Goal: Leave review/rating: Leave review/rating

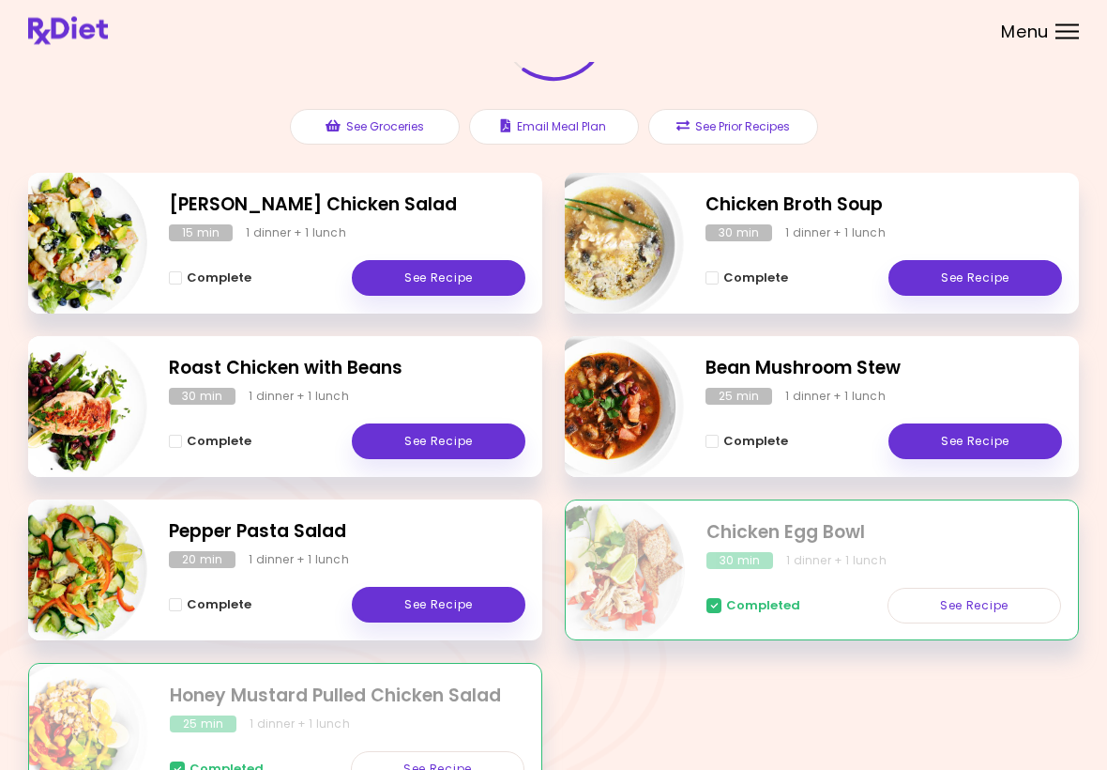
scroll to position [172, 0]
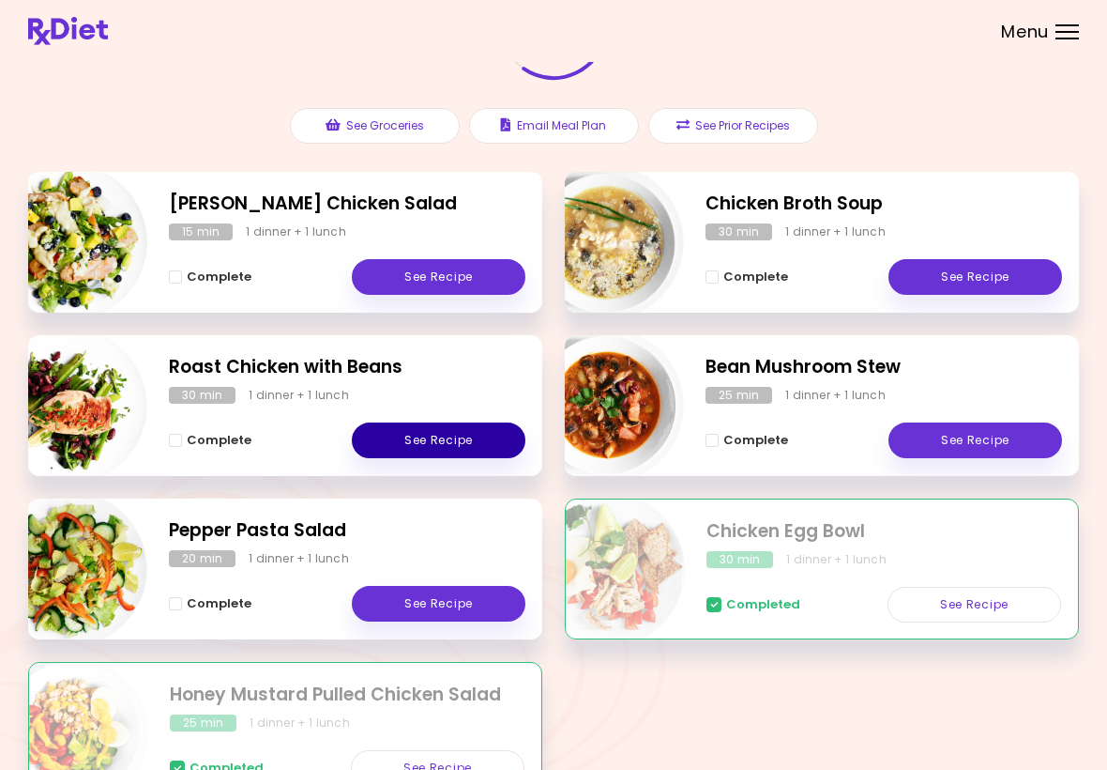
click at [465, 427] on link "See Recipe" at bounding box center [439, 440] width 174 height 36
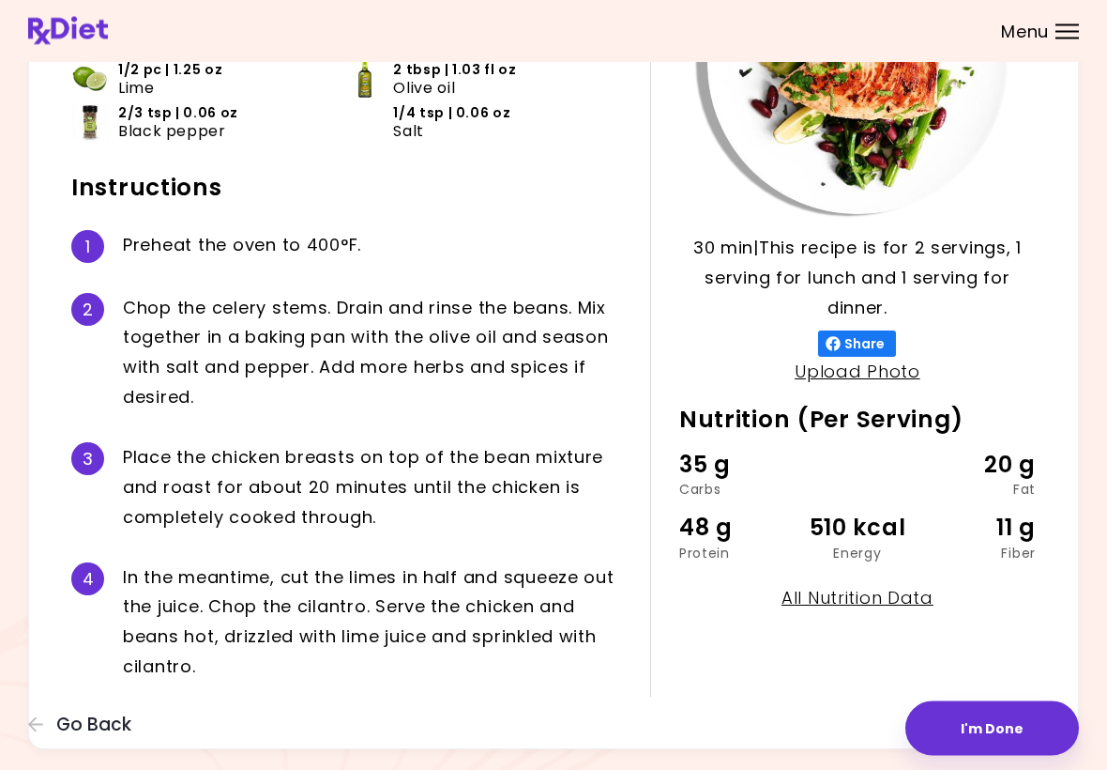
scroll to position [279, 0]
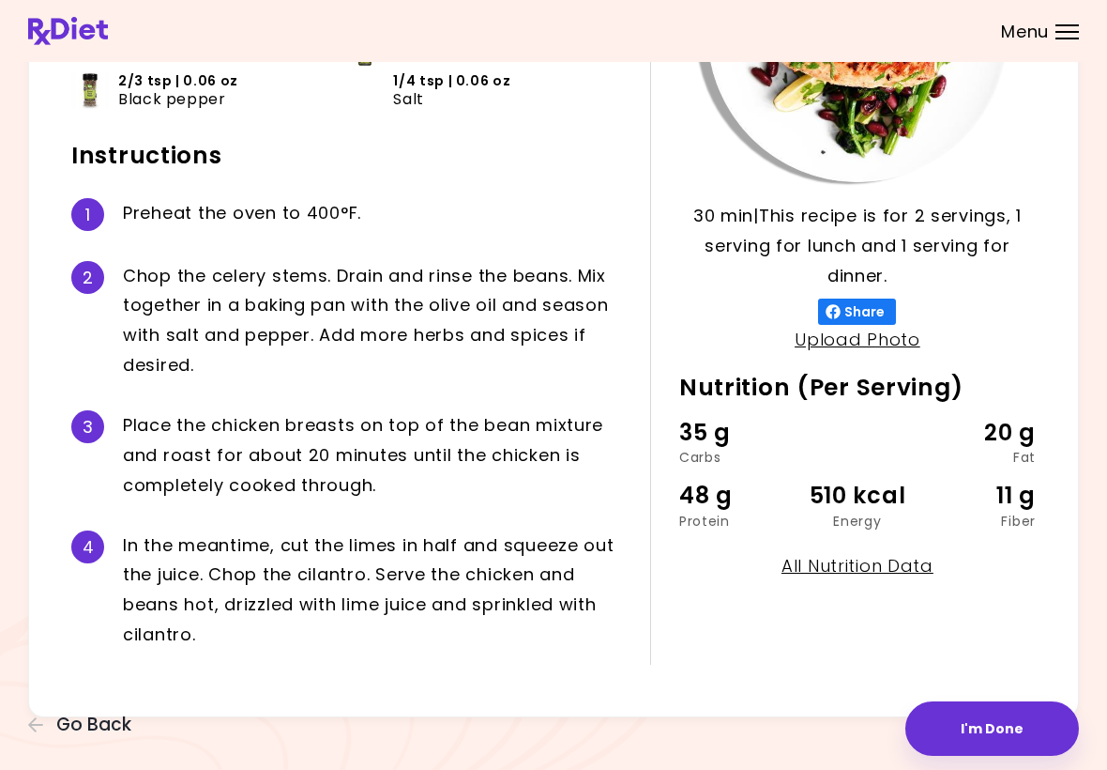
click at [769, 725] on button "I'm Done" at bounding box center [993, 728] width 174 height 54
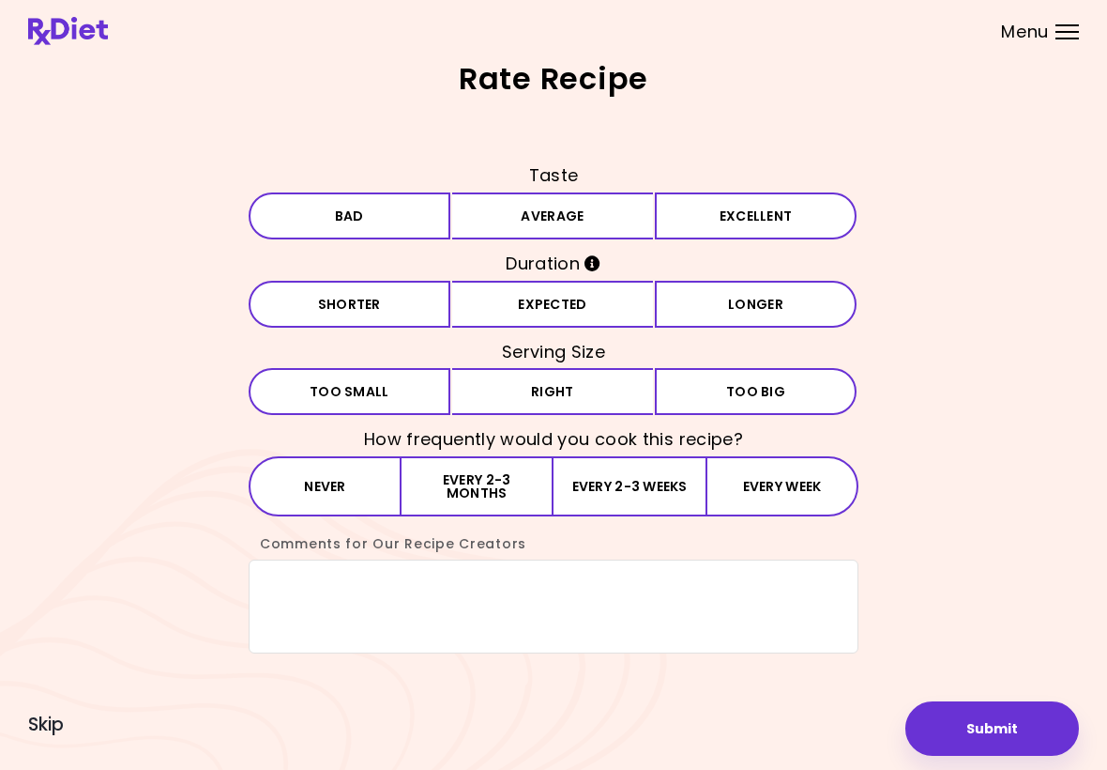
click at [593, 221] on button "Average" at bounding box center [553, 215] width 202 height 47
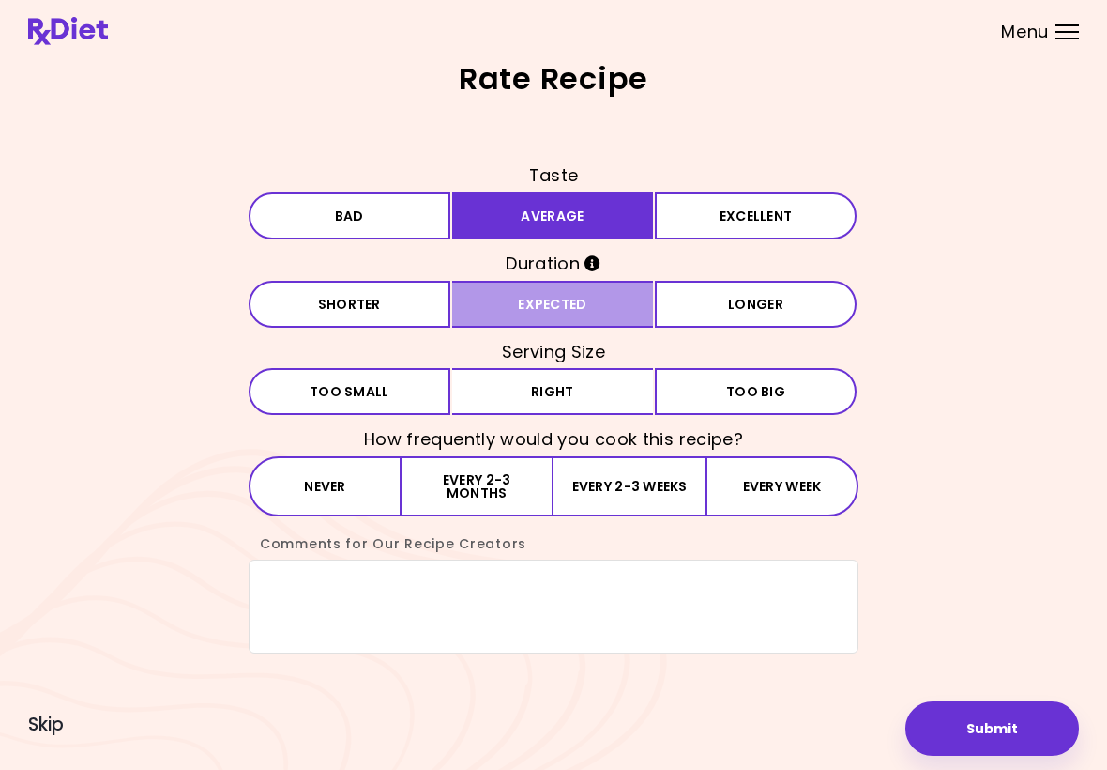
click at [596, 298] on button "Expected" at bounding box center [553, 304] width 202 height 47
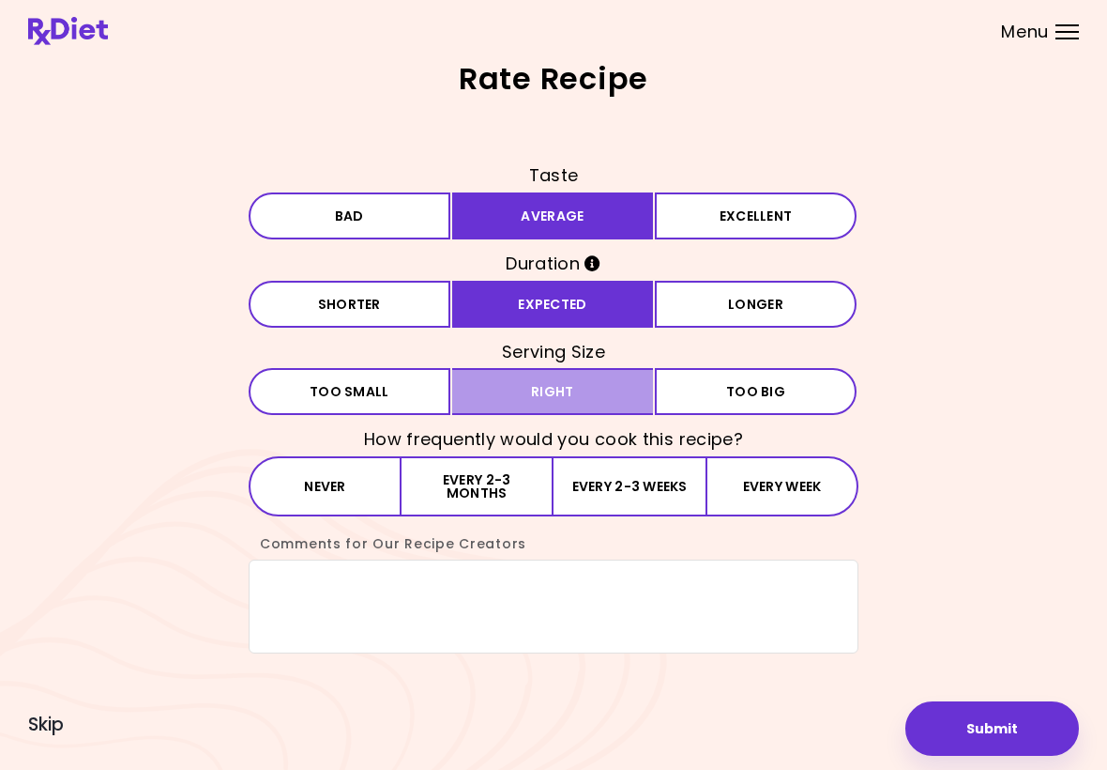
click at [598, 396] on button "Right" at bounding box center [553, 391] width 202 height 47
click at [661, 482] on button "Every 2-3 weeks" at bounding box center [630, 486] width 152 height 60
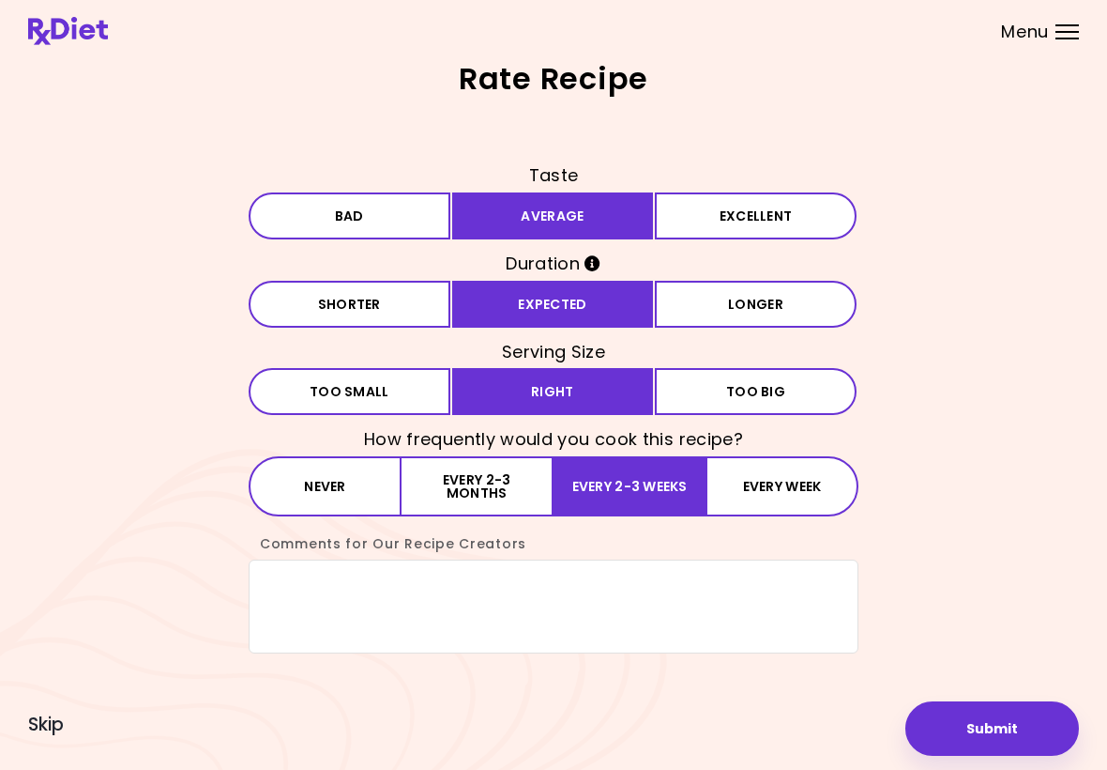
click at [769, 724] on button "Submit" at bounding box center [993, 728] width 174 height 54
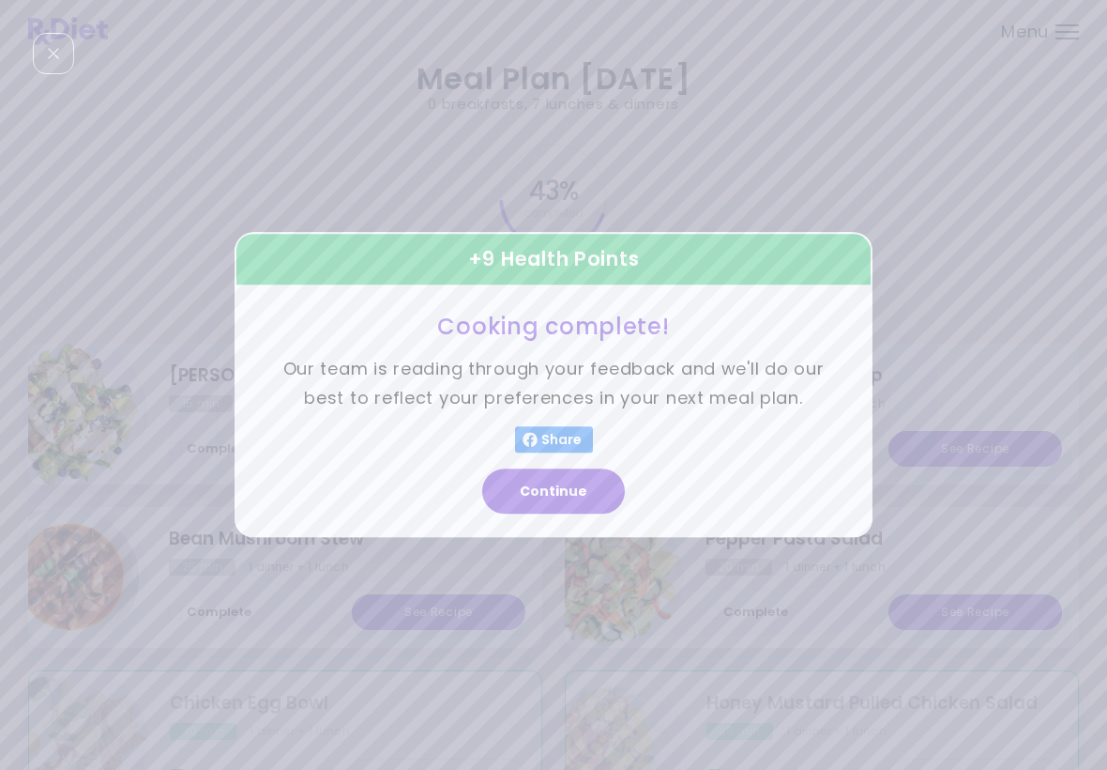
click at [565, 490] on button "Continue" at bounding box center [553, 491] width 143 height 45
